Goal: Find specific page/section: Find specific page/section

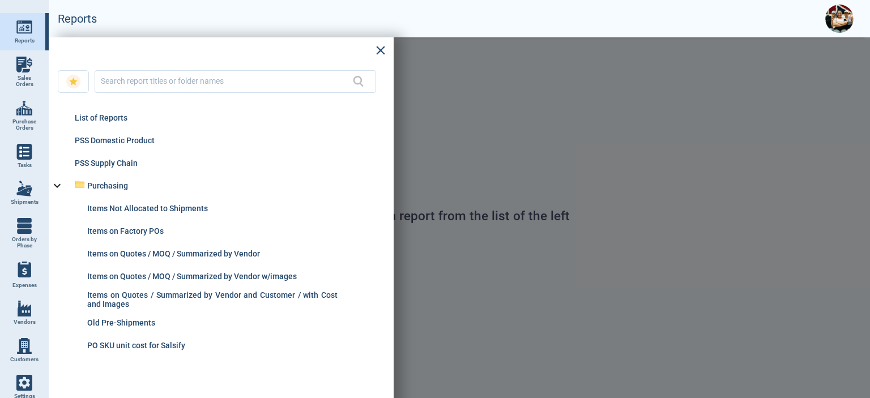
click at [19, 100] on img at bounding box center [24, 108] width 16 height 16
